Goal: Task Accomplishment & Management: Use online tool/utility

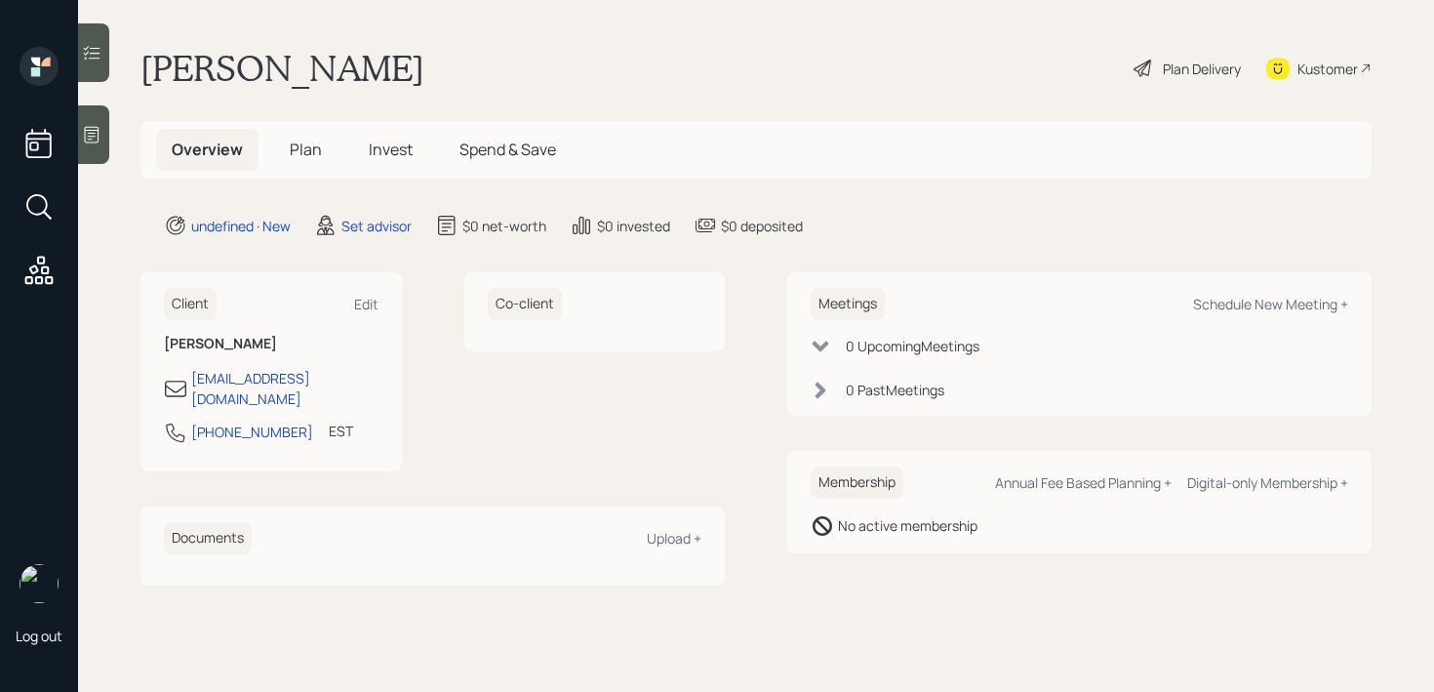
click at [99, 135] on icon at bounding box center [92, 135] width 20 height 20
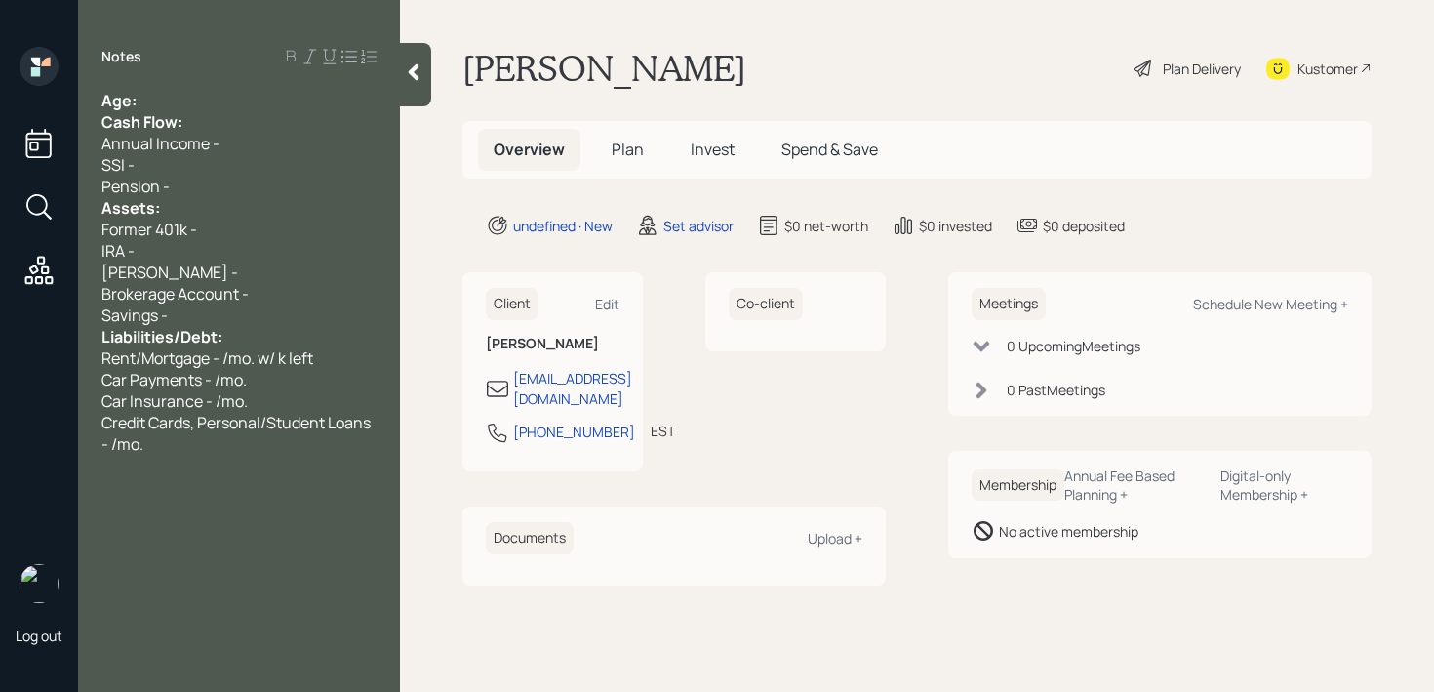
click at [189, 100] on div "Age:" at bounding box center [238, 100] width 275 height 21
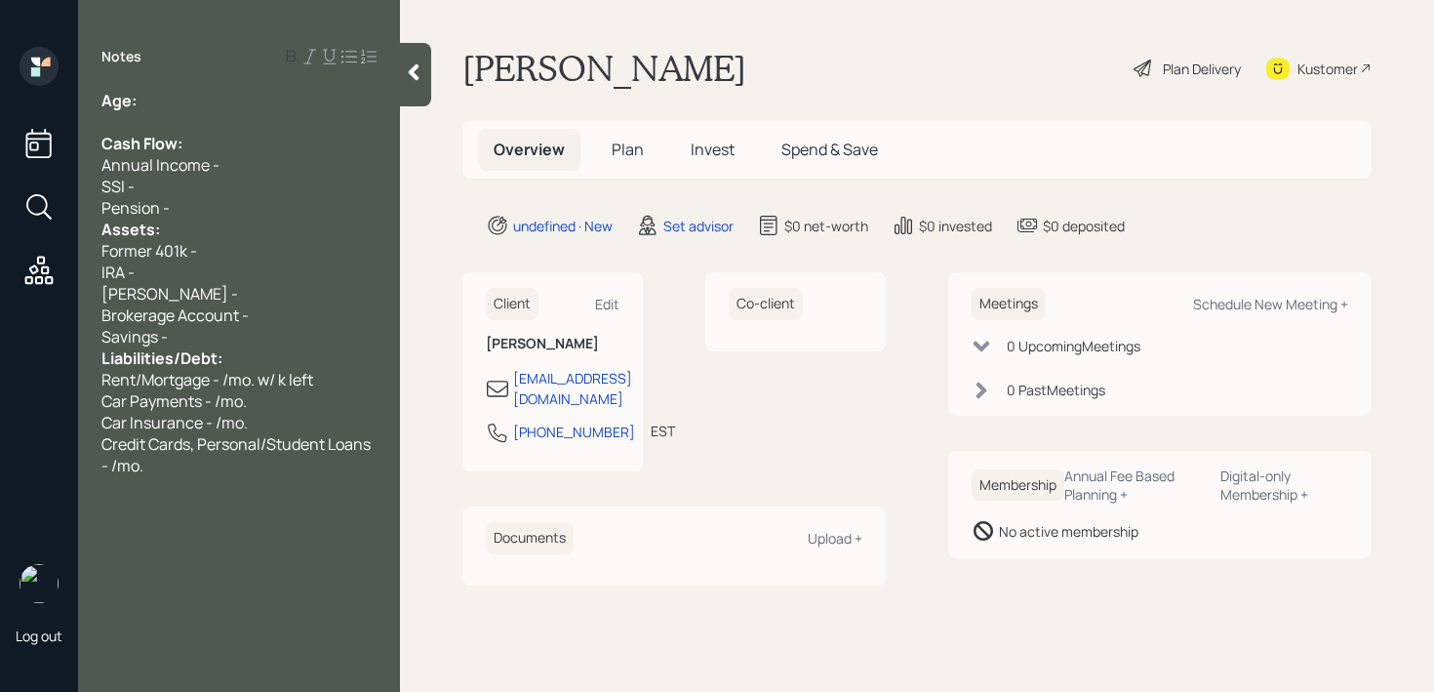
click at [191, 214] on div "Pension -" at bounding box center [238, 207] width 275 height 21
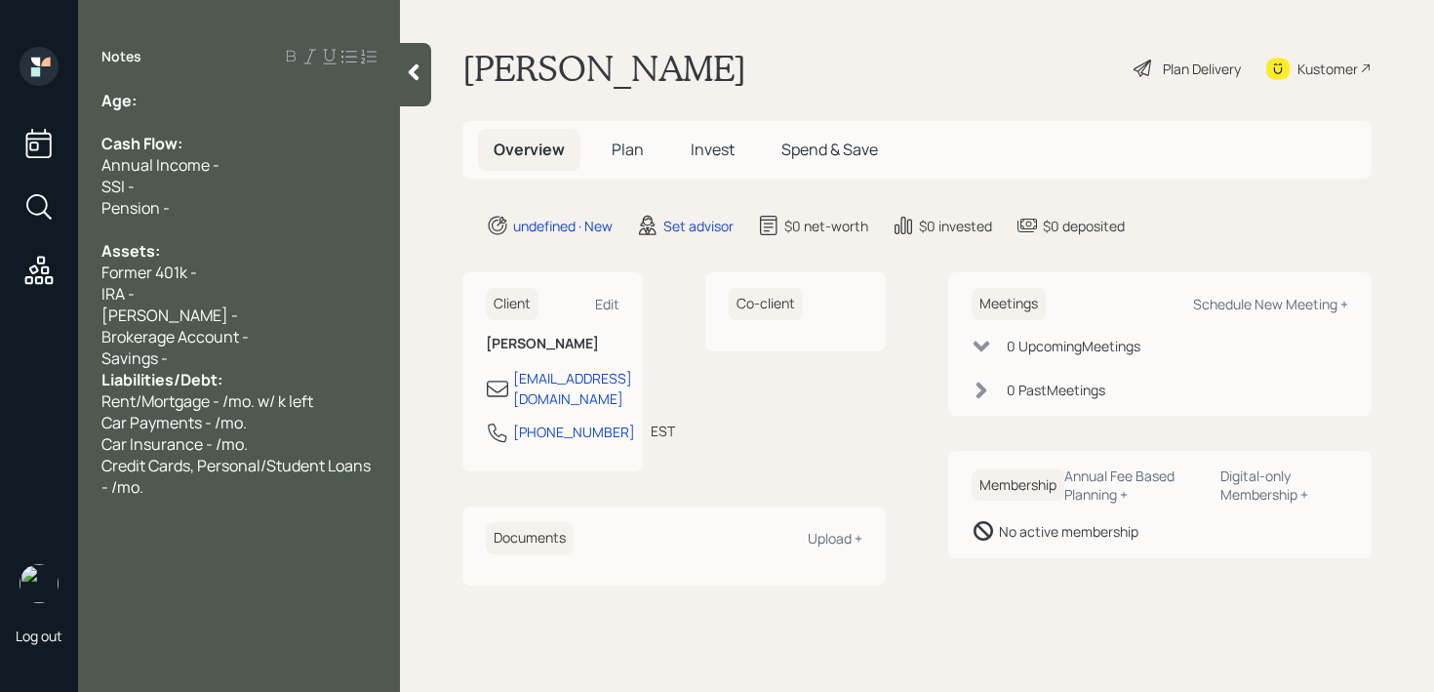
click at [185, 357] on div "Savings -" at bounding box center [238, 357] width 275 height 21
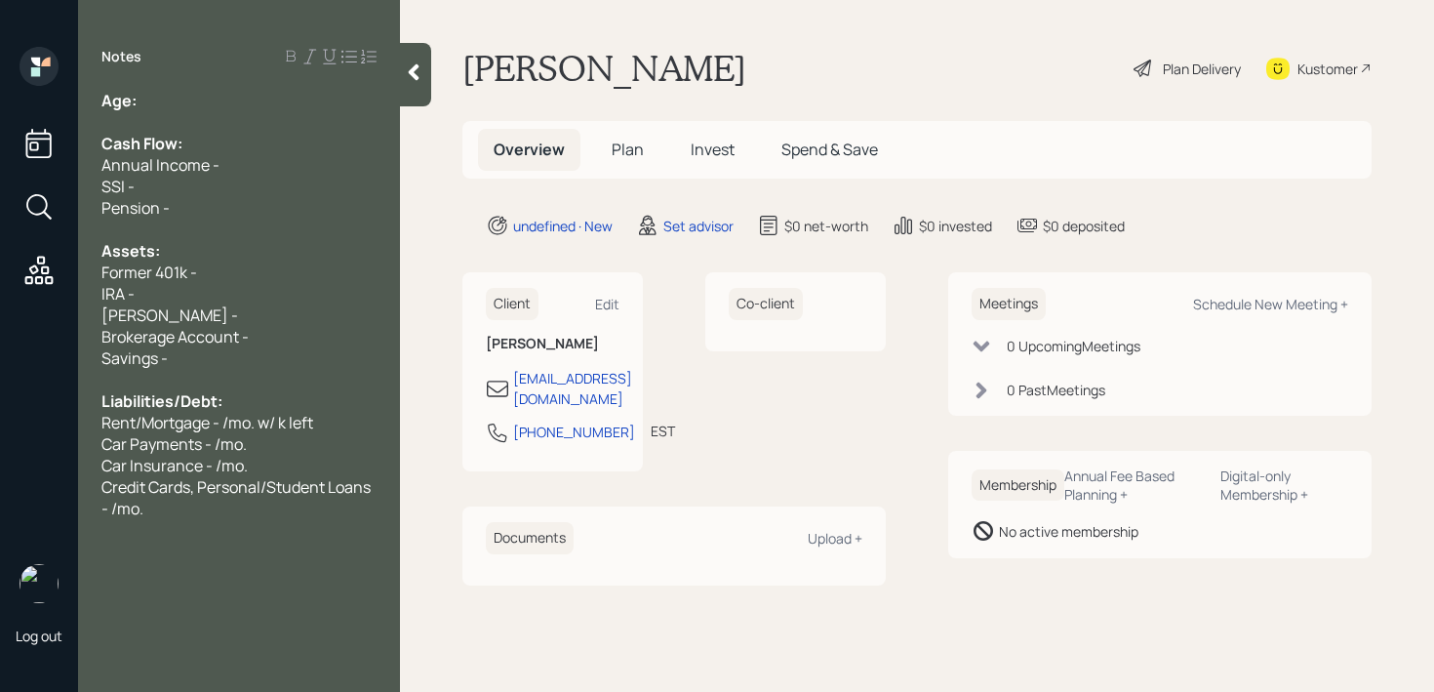
click at [224, 596] on div "Notes Age: Cash Flow: Annual Income - SSI - Pension - Assets: Former 401k - IRA…" at bounding box center [239, 357] width 322 height 621
click at [208, 448] on span "Car Payments - /mo." at bounding box center [173, 443] width 145 height 21
click at [208, 372] on div at bounding box center [238, 379] width 275 height 21
click at [186, 244] on div "Assets:" at bounding box center [238, 250] width 275 height 21
click at [188, 209] on div "Pension -" at bounding box center [238, 207] width 275 height 21
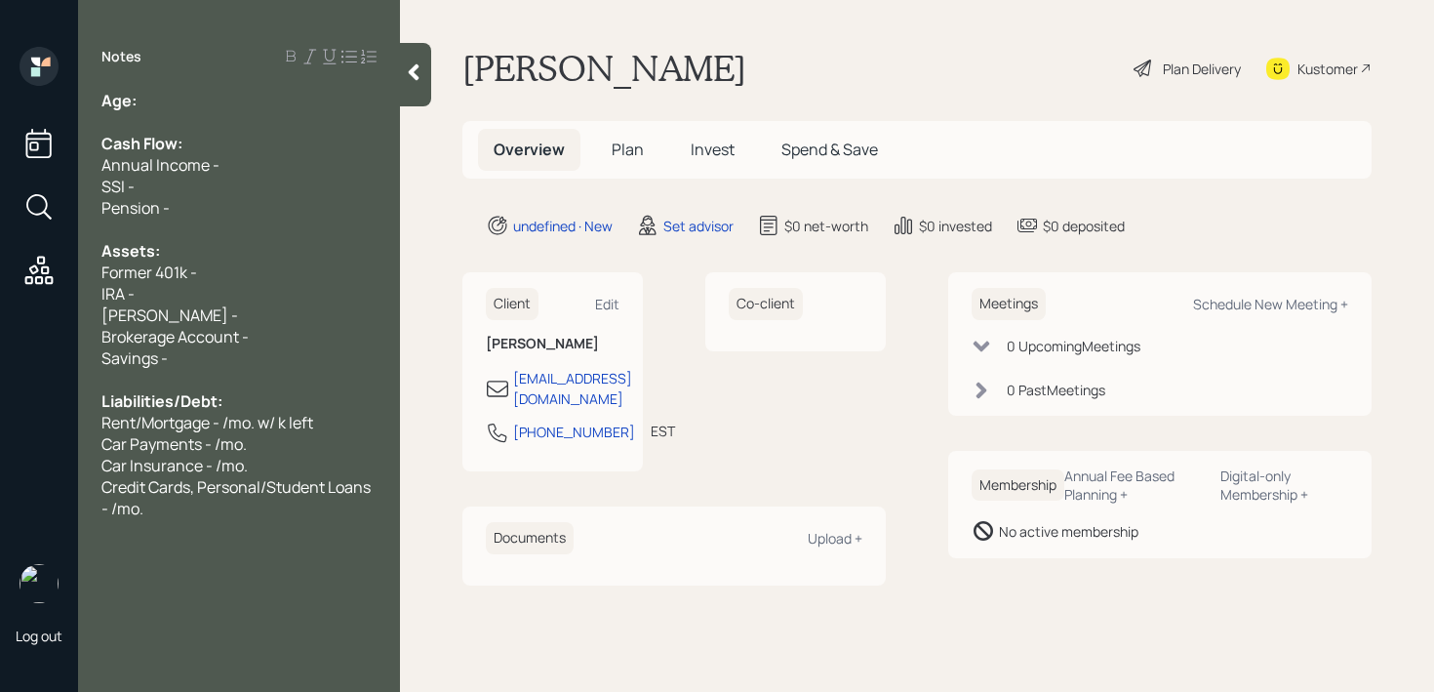
click at [188, 118] on div at bounding box center [238, 121] width 275 height 21
click at [189, 90] on div "Age:" at bounding box center [238, 100] width 275 height 21
